Goal: Transaction & Acquisition: Book appointment/travel/reservation

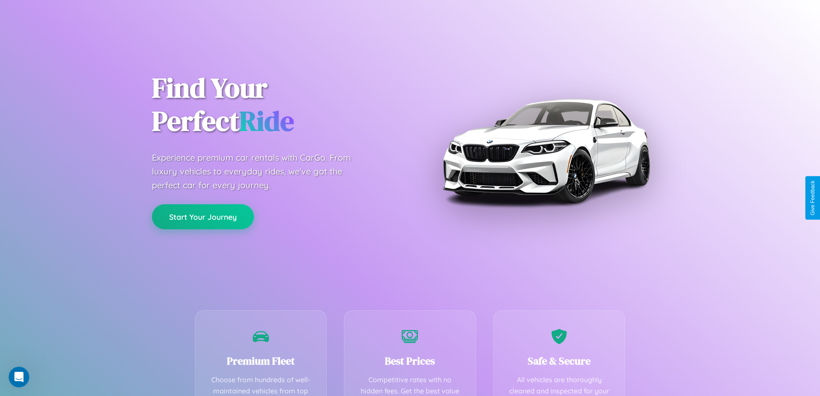
click at [203, 216] on button "Start Your Journey" at bounding box center [203, 216] width 102 height 25
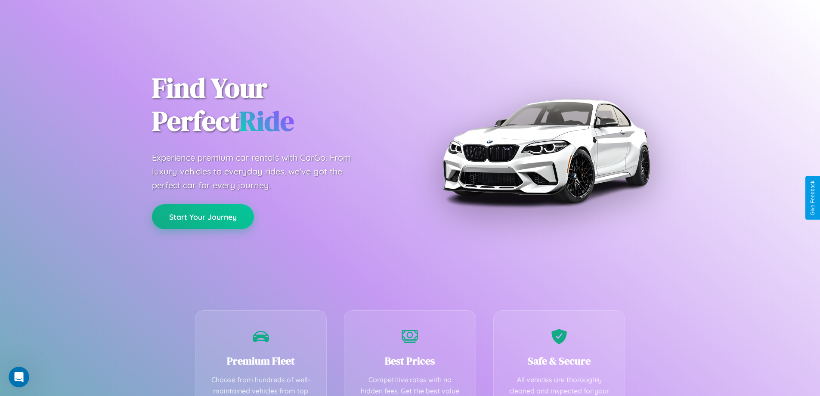
click at [203, 216] on button "Start Your Journey" at bounding box center [203, 216] width 102 height 25
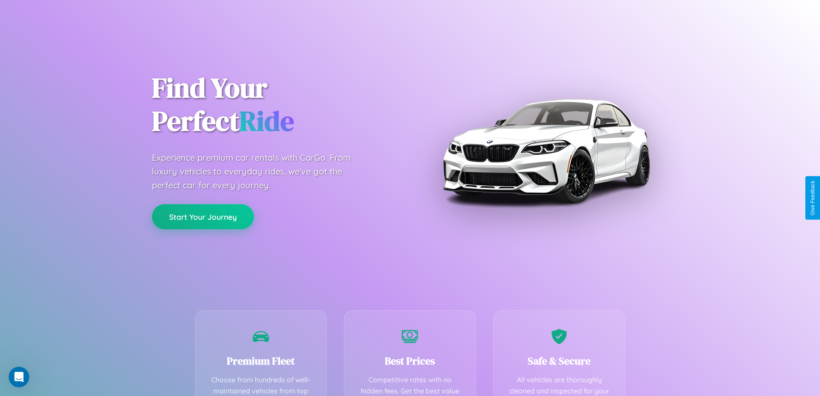
click at [203, 216] on button "Start Your Journey" at bounding box center [203, 216] width 102 height 25
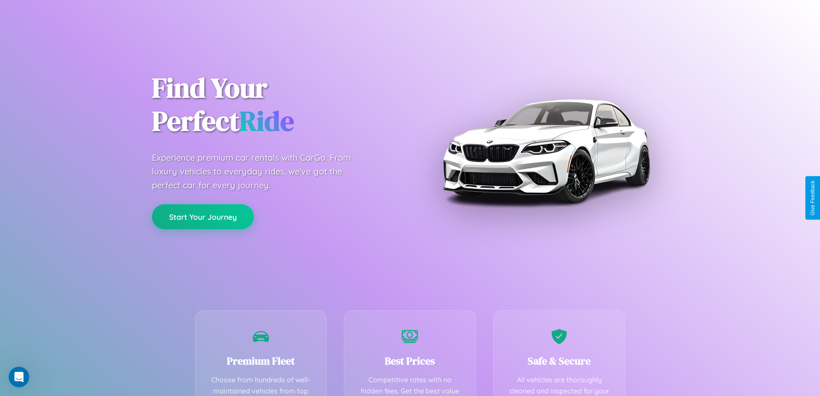
click at [203, 216] on button "Start Your Journey" at bounding box center [203, 216] width 102 height 25
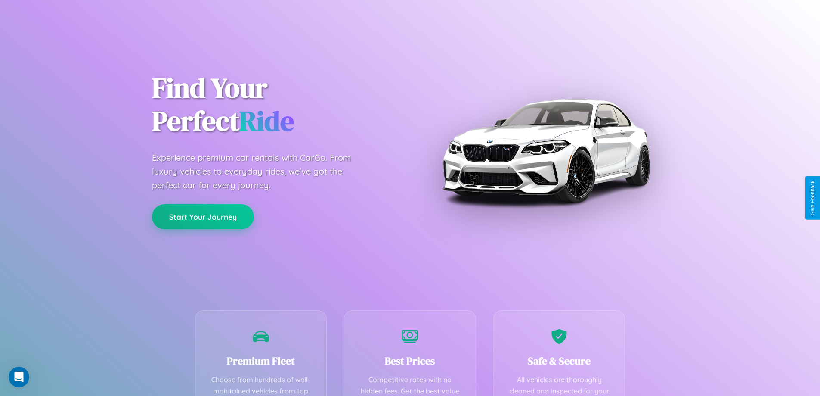
click at [203, 216] on button "Start Your Journey" at bounding box center [203, 216] width 102 height 25
